Goal: Find specific page/section: Find specific page/section

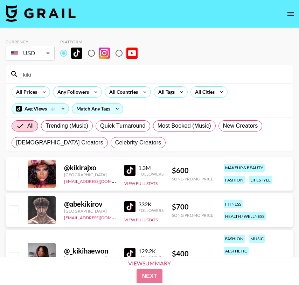
click at [42, 74] on input "kiki" at bounding box center [154, 74] width 270 height 11
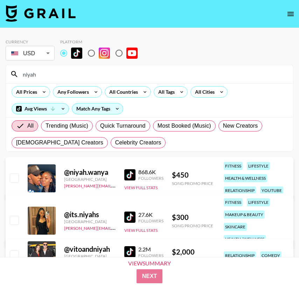
click at [47, 72] on input "niyah" at bounding box center [154, 74] width 270 height 11
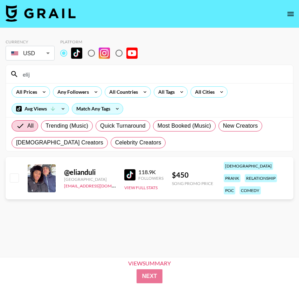
type input "elij"
click at [92, 54] on input "radio" at bounding box center [91, 53] width 15 height 15
radio input "true"
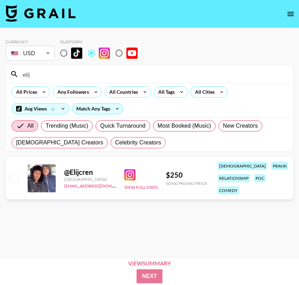
click at [43, 78] on input "elij" at bounding box center [154, 74] width 270 height 11
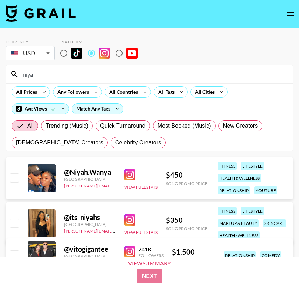
type input "niya"
